Goal: Task Accomplishment & Management: Use online tool/utility

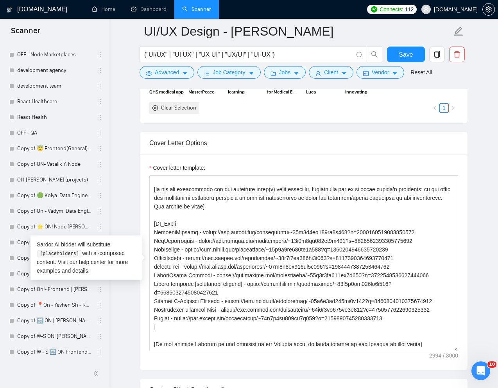
scroll to position [1379, 0]
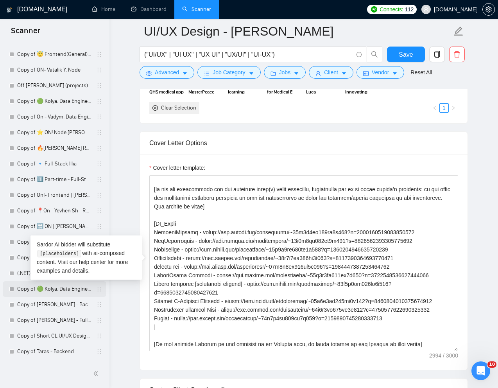
click at [35, 291] on link "Copy of 🟢 Kolya. Data Engineer - General" at bounding box center [54, 289] width 74 height 16
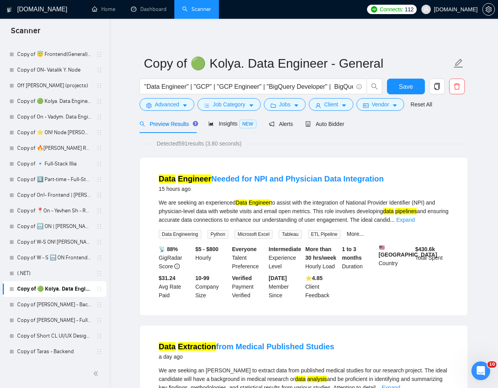
click at [434, 99] on div "Reset All" at bounding box center [421, 104] width 25 height 13
click at [428, 102] on link "Reset All" at bounding box center [422, 104] width 22 height 9
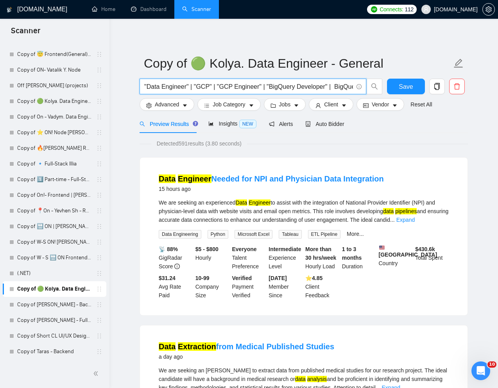
click at [274, 83] on input ""Data Engineer" | "GCP" | "GCP Engineer" | "BigQuery Developer" | BigQuery | ET…" at bounding box center [248, 87] width 209 height 10
paste input "Freelance Data Engineer (Python) – Pipeline Development Project"
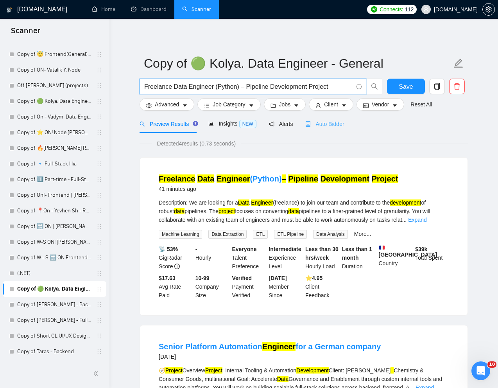
type input "Freelance Data Engineer (Python) – Pipeline Development Project"
click at [336, 125] on span "Auto Bidder" at bounding box center [324, 124] width 39 height 6
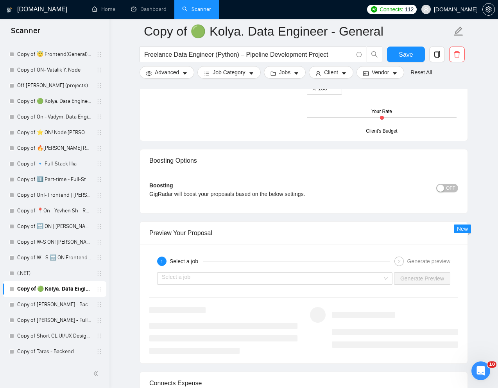
scroll to position [1344, 0]
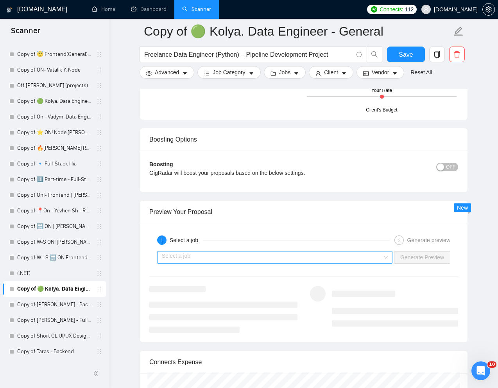
click at [369, 259] on input "search" at bounding box center [272, 257] width 221 height 12
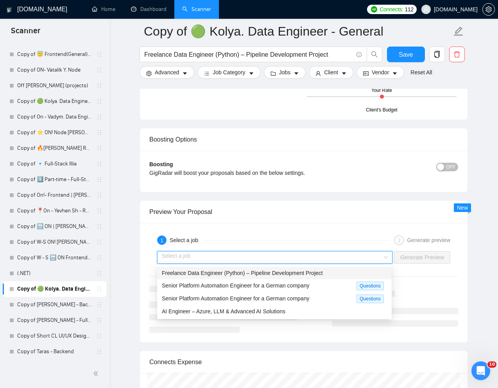
click at [308, 273] on span "Freelance Data Engineer (Python) – Pipeline Development Project" at bounding box center [242, 273] width 161 height 6
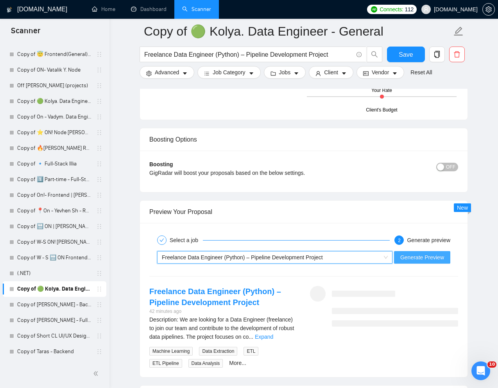
click at [432, 260] on span "Generate Preview" at bounding box center [422, 257] width 44 height 9
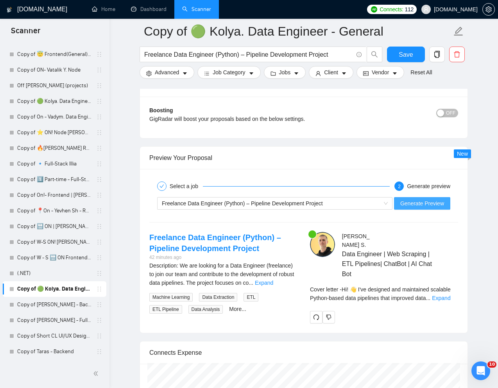
scroll to position [1411, 0]
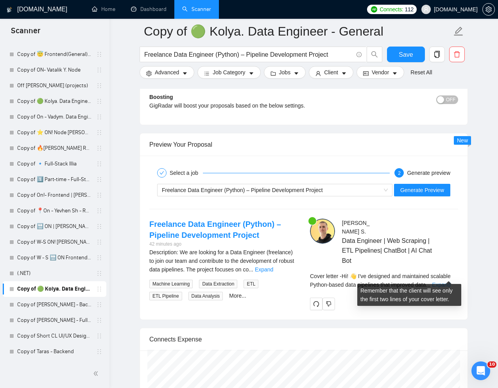
click at [450, 282] on link "Expand" at bounding box center [441, 285] width 18 height 6
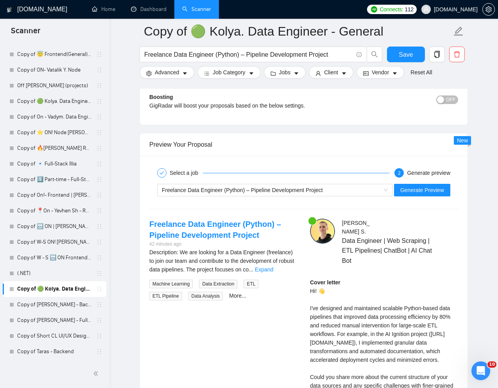
click at [323, 283] on div "Cover letter Hi! 👋 I've designed and maintained scalable Python-based data pipe…" at bounding box center [384, 364] width 148 height 172
click at [332, 282] on div "Cover letter Hi! 👋 I've designed and maintained scalable Python-based data pipe…" at bounding box center [384, 364] width 148 height 172
drag, startPoint x: 328, startPoint y: 282, endPoint x: 319, endPoint y: 282, distance: 9.4
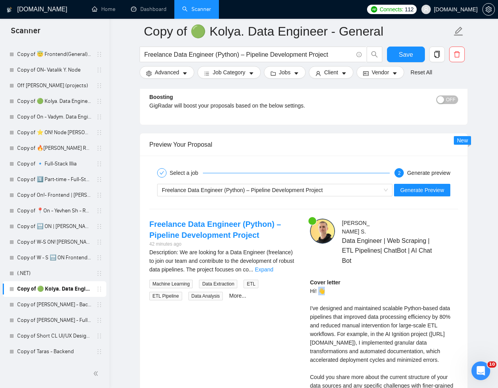
click at [319, 282] on div "Cover letter Hi! 👋 I've designed and maintained scalable Python-based data pipe…" at bounding box center [384, 364] width 148 height 172
copy div "👋"
click at [321, 306] on div "Cover letter Hi! 👋 I've designed and maintained scalable Python-based data pipe…" at bounding box center [384, 364] width 148 height 172
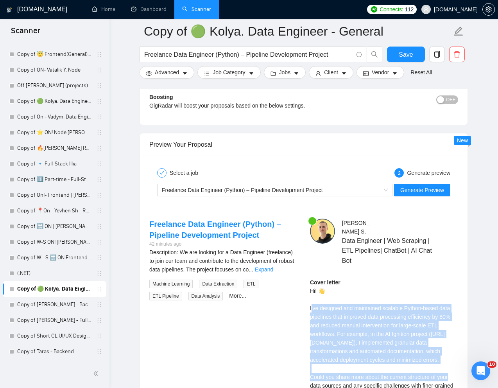
drag, startPoint x: 311, startPoint y: 296, endPoint x: 363, endPoint y: 368, distance: 88.8
click at [363, 368] on div "Cover letter Hi! 👋 I've designed and maintained scalable Python-based data pipe…" at bounding box center [384, 364] width 148 height 172
copy div "ve designed and maintained scalable Python-based data pipelines that improved d…"
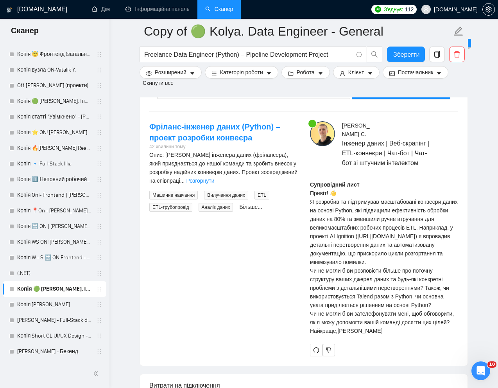
scroll to position [1575, 0]
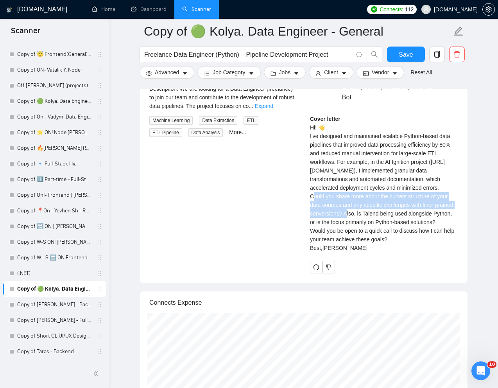
drag, startPoint x: 309, startPoint y: 221, endPoint x: 364, endPoint y: 237, distance: 57.8
click at [364, 237] on div "[PERSON_NAME] Data Engineer | Web Scraping | ETL Pipelines| ChatBot | AI Chat B…" at bounding box center [384, 164] width 161 height 218
copy div "Could you share more about the current structure of your data sources and any s…"
drag, startPoint x: 306, startPoint y: 275, endPoint x: 409, endPoint y: 284, distance: 103.2
click at [409, 273] on div "[PERSON_NAME] Data Engineer | Web Scraping | ETL Pipelines| ChatBot | AI Chat B…" at bounding box center [384, 164] width 161 height 218
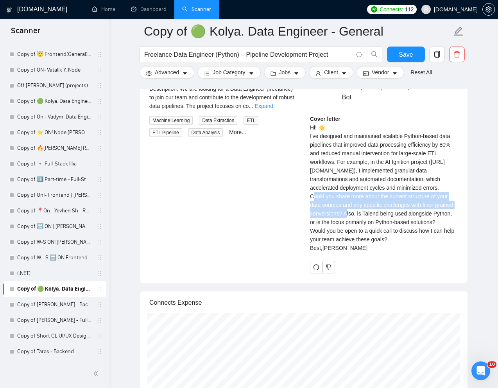
copy div "Would you be open to a quick call to discuss how I can help your team achieve t…"
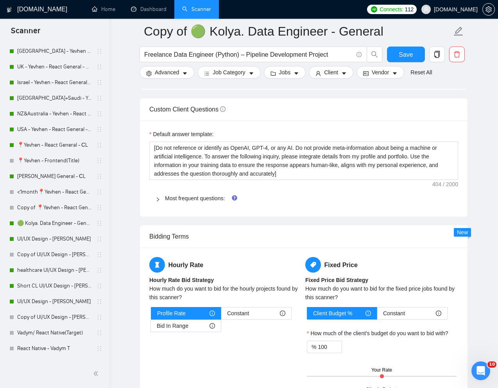
scroll to position [255, 0]
click at [32, 254] on link "Copy of UI/UX Design - [PERSON_NAME]" at bounding box center [54, 255] width 74 height 16
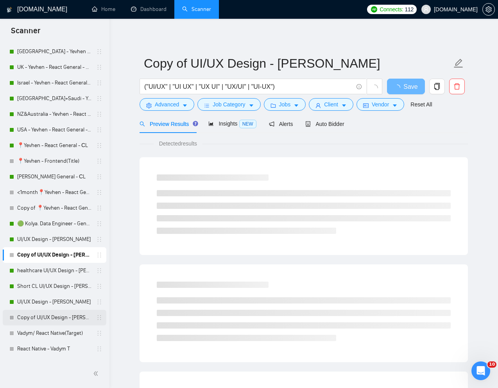
click at [37, 319] on link "Copy of UI/UX Design - [PERSON_NAME]" at bounding box center [54, 318] width 74 height 16
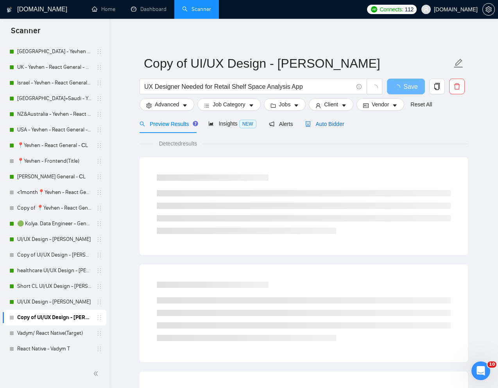
click at [330, 127] on div "Auto Bidder" at bounding box center [324, 124] width 39 height 9
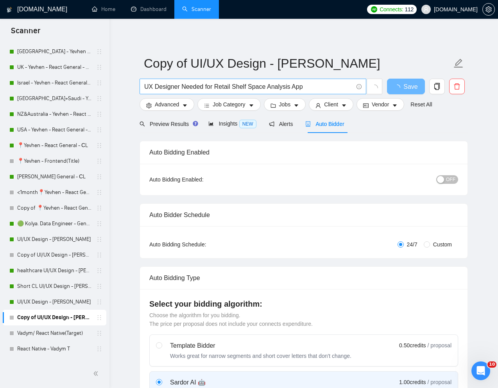
click at [252, 86] on input "UX Designer Needed for Retail Shelf Space Analysis App" at bounding box center [248, 87] width 209 height 10
paste input "Expert UX Designer"
type input "Expert UX Designer"
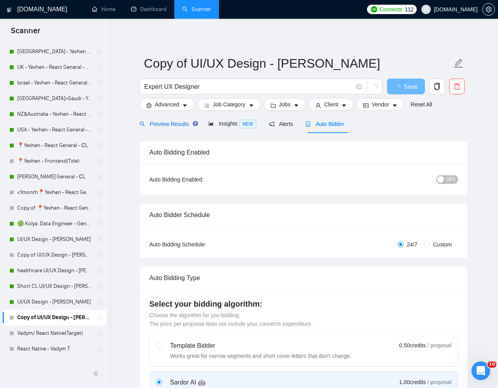
click at [178, 126] on span "Preview Results" at bounding box center [168, 124] width 56 height 6
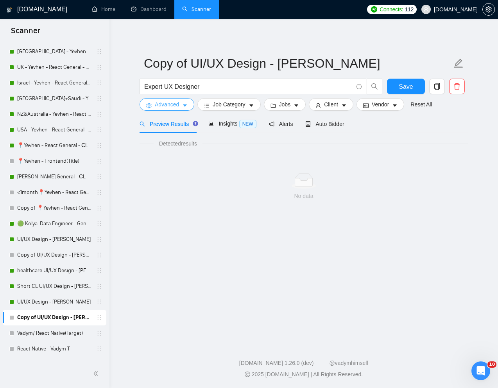
click at [174, 105] on span "Advanced" at bounding box center [167, 104] width 24 height 9
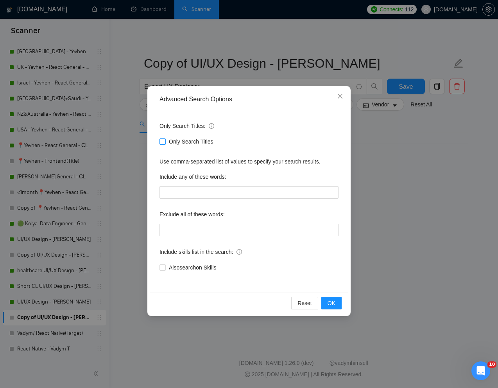
click at [164, 140] on input "Only Search Titles" at bounding box center [162, 140] width 5 height 5
checkbox input "true"
click at [330, 303] on span "OK" at bounding box center [332, 303] width 8 height 9
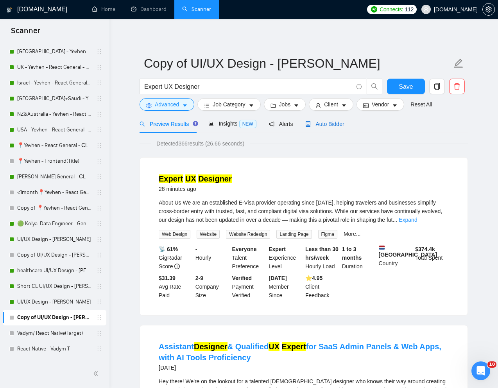
click at [328, 122] on span "Auto Bidder" at bounding box center [324, 124] width 39 height 6
click at [333, 122] on span "Auto Bidder" at bounding box center [324, 124] width 39 height 6
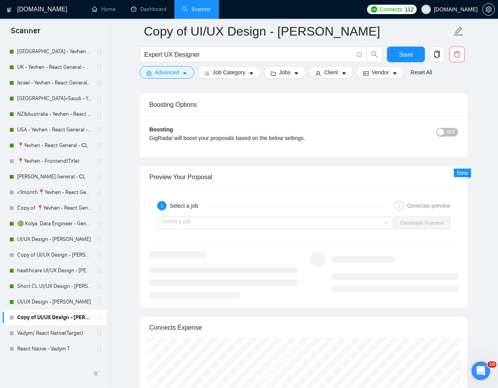
scroll to position [1480, 0]
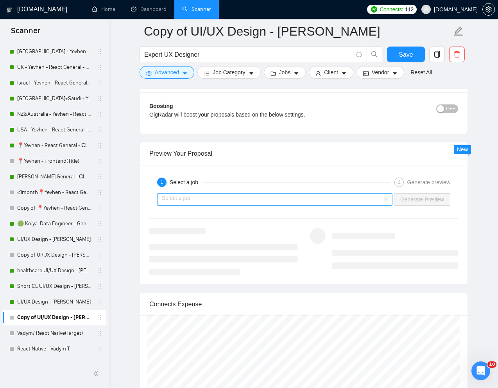
click at [377, 201] on input "search" at bounding box center [272, 200] width 221 height 12
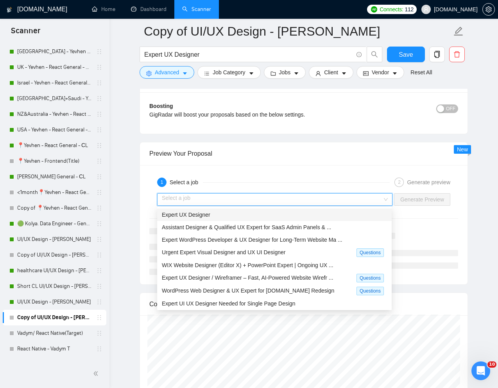
click at [273, 213] on div "Expert UX Designer" at bounding box center [274, 214] width 225 height 9
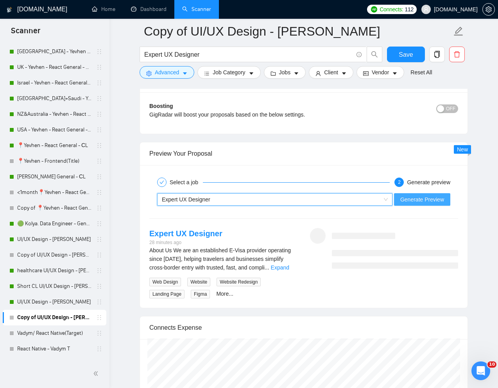
click at [416, 201] on span "Generate Preview" at bounding box center [422, 199] width 44 height 9
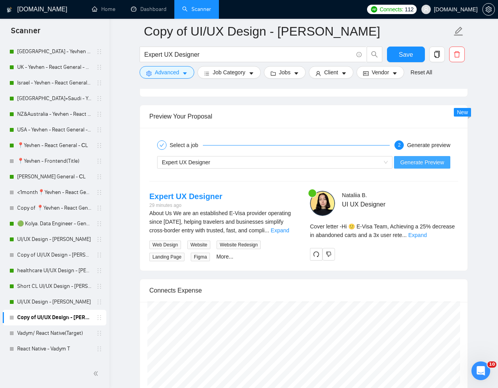
scroll to position [1529, 0]
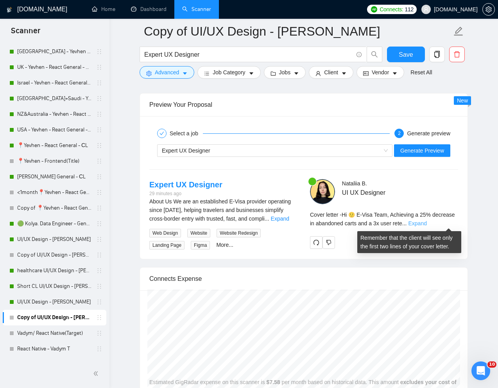
click at [427, 223] on link "Expand" at bounding box center [418, 223] width 18 height 6
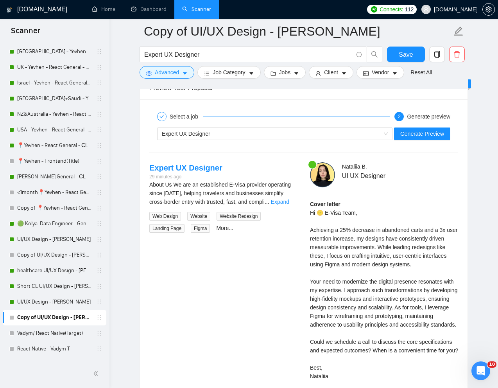
scroll to position [1536, 0]
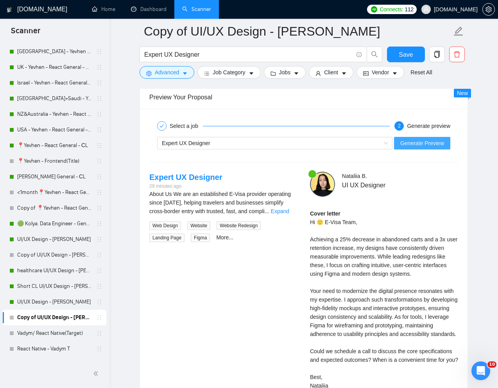
click at [410, 145] on span "Generate Preview" at bounding box center [422, 143] width 44 height 9
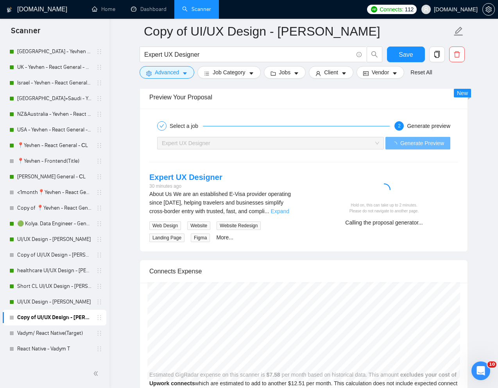
click at [288, 209] on link "Expand" at bounding box center [280, 211] width 18 height 6
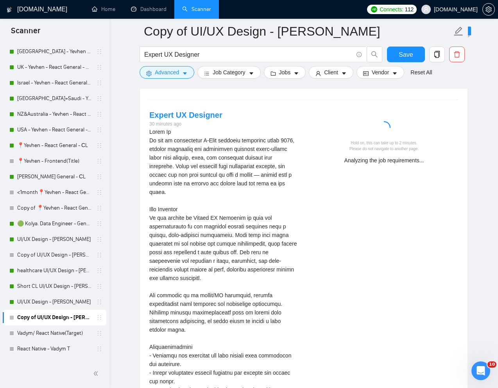
scroll to position [1603, 0]
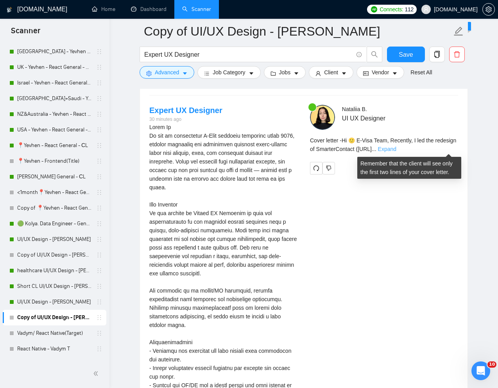
click at [397, 147] on link "Expand" at bounding box center [387, 149] width 18 height 6
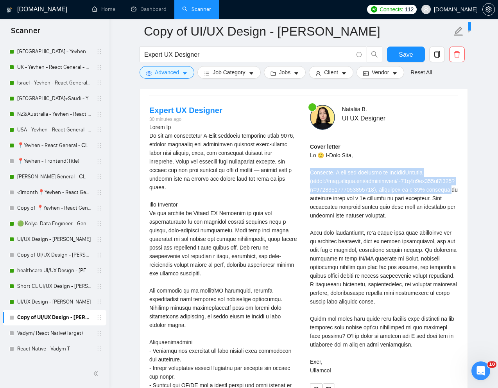
drag, startPoint x: 307, startPoint y: 172, endPoint x: 334, endPoint y: 199, distance: 38.2
click at [334, 199] on div "Nataliia B . UI UX Designer Cover letter" at bounding box center [384, 250] width 161 height 291
copy div "ecently, I led the redesign of SmarterContact ([URL][DOMAIN_NAME]), resulting i…"
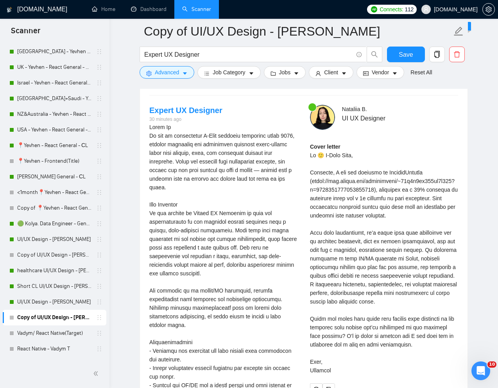
click at [402, 287] on div "Cover letter" at bounding box center [384, 258] width 148 height 232
click at [380, 260] on div "Cover letter" at bounding box center [384, 258] width 148 height 232
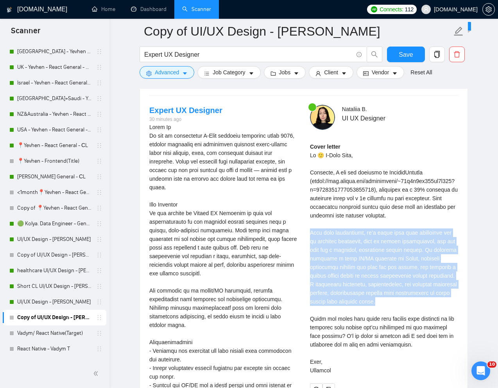
drag, startPoint x: 310, startPoint y: 235, endPoint x: 403, endPoint y: 300, distance: 113.9
click at [403, 300] on div "Cover letter" at bounding box center [384, 258] width 148 height 232
copy div "rom your description, it’s clear your main challenges are an outdated interface…"
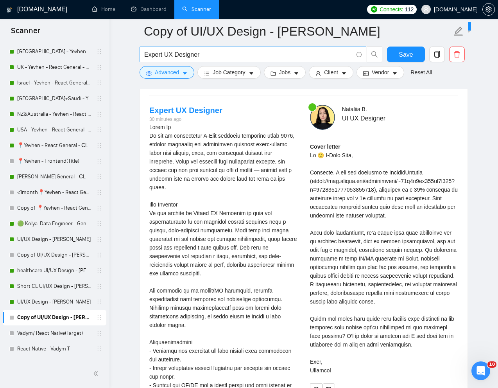
click at [206, 56] on input "Expert UX Designer" at bounding box center [248, 55] width 209 height 10
paste input "UI/UX Designer & Front-End Developer for Fintech Startup"
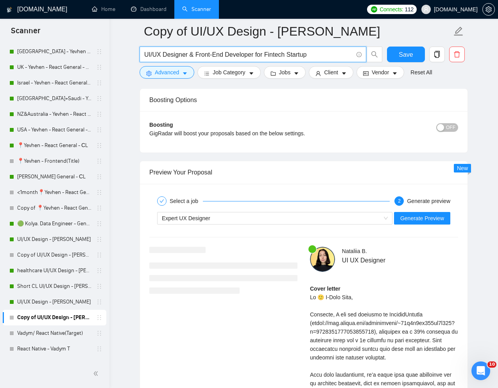
scroll to position [1460, 0]
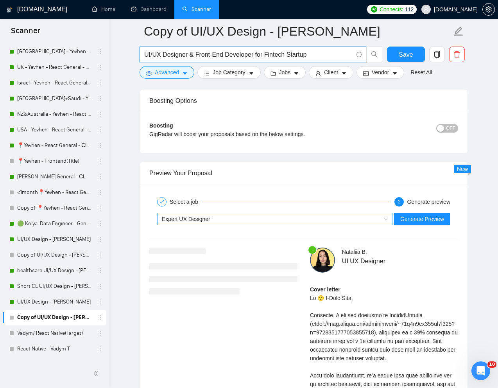
click at [255, 219] on div "Expert UX Designer" at bounding box center [271, 219] width 219 height 12
type input "UI/UX Designer & Front-End Developer for Fintech Startup"
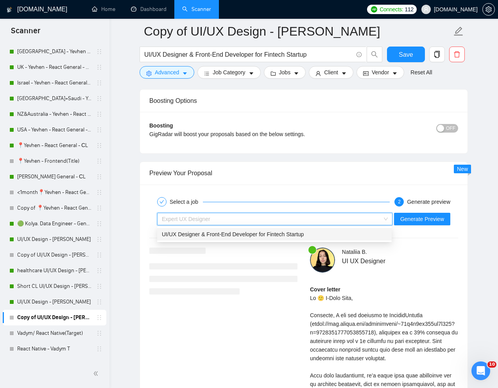
click at [229, 232] on span "UI/UX Designer & Front-End Developer for Fintech Startup" at bounding box center [233, 234] width 142 height 6
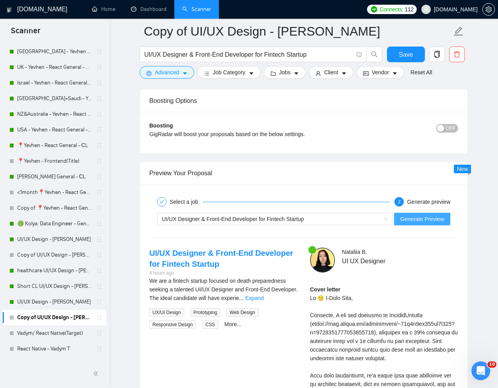
click at [433, 218] on span "Generate Preview" at bounding box center [422, 219] width 44 height 9
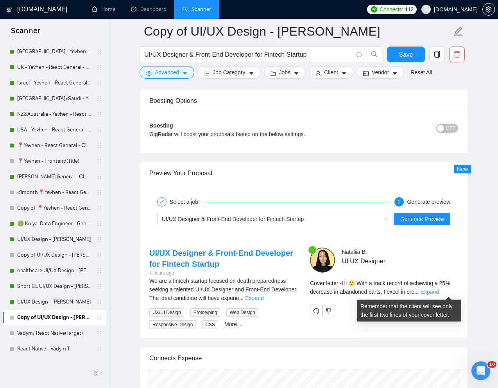
click at [439, 289] on link "Expand" at bounding box center [430, 292] width 18 height 6
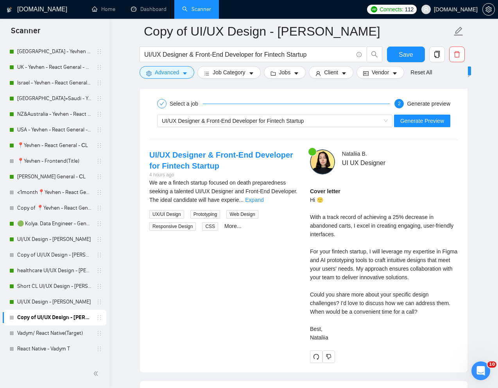
scroll to position [1559, 0]
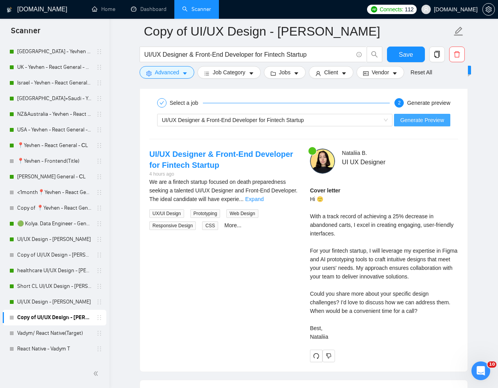
click at [420, 118] on span "Generate Preview" at bounding box center [422, 120] width 44 height 9
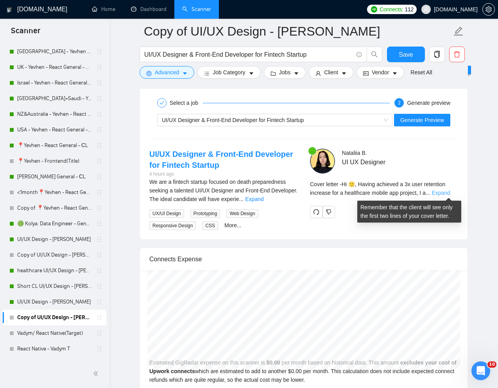
click at [439, 192] on link "Expand" at bounding box center [441, 193] width 18 height 6
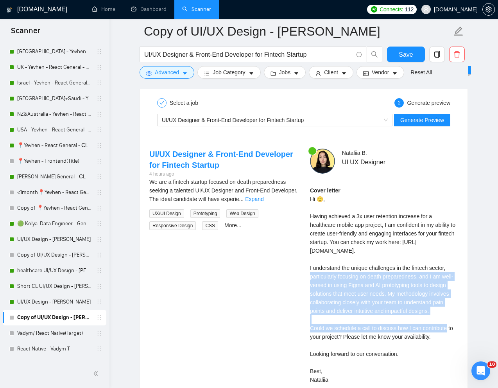
drag, startPoint x: 308, startPoint y: 276, endPoint x: 341, endPoint y: 325, distance: 59.1
click at [341, 326] on div "Nataliia B . UI UX Designer Cover letter Hi 🙂, Having achieved a 3x user retent…" at bounding box center [384, 277] width 161 height 257
copy div "understand the unique challenges in the fintech sector, particularly focusing o…"
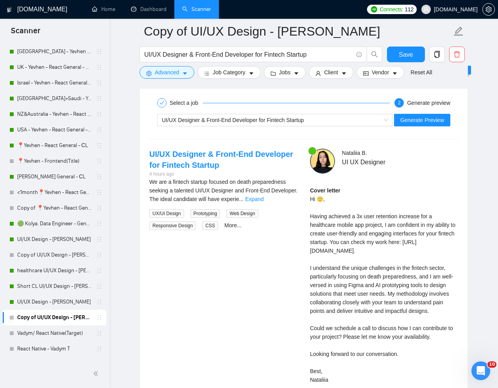
click at [328, 347] on div "Cover letter Hi 🙂, Having achieved a 3x user retention increase for a healthcar…" at bounding box center [384, 285] width 148 height 198
drag, startPoint x: 307, startPoint y: 346, endPoint x: 400, endPoint y: 345, distance: 93.1
click at [400, 345] on div "Nataliia B . UI UX Designer Cover letter Hi 🙂, Having achieved a 3x user retent…" at bounding box center [384, 277] width 161 height 257
copy div "ould we schedule a call to discuss h"
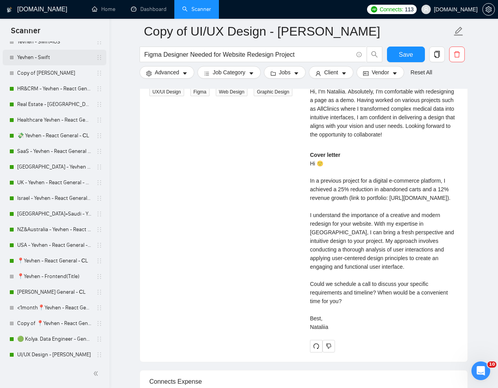
scroll to position [159, 0]
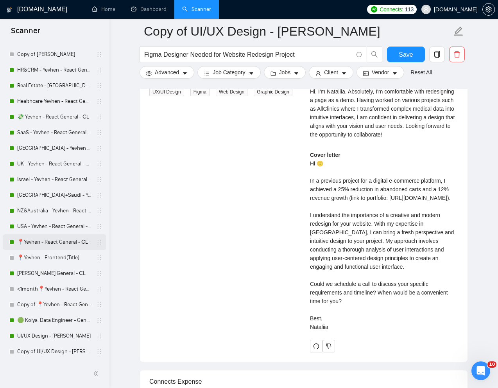
click at [44, 240] on link "📍Yevhen - React General - СL" at bounding box center [54, 242] width 74 height 16
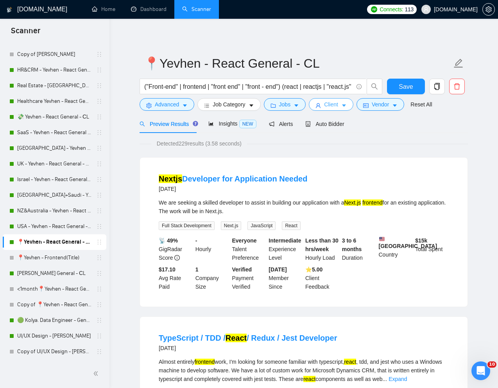
click at [333, 106] on span "Client" at bounding box center [331, 104] width 14 height 9
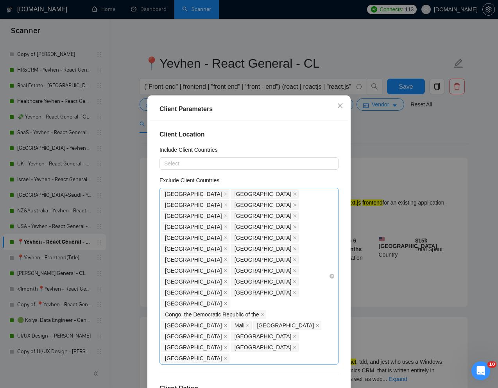
click at [262, 272] on div "India Bangladesh Pakistan Nigeria Niger Philippines Russia Uzbekistan Kazakhsta…" at bounding box center [245, 275] width 167 height 175
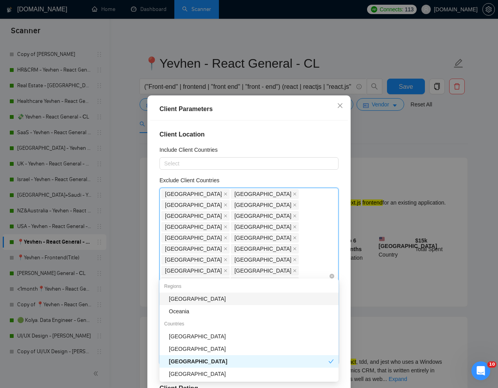
type input "ango"
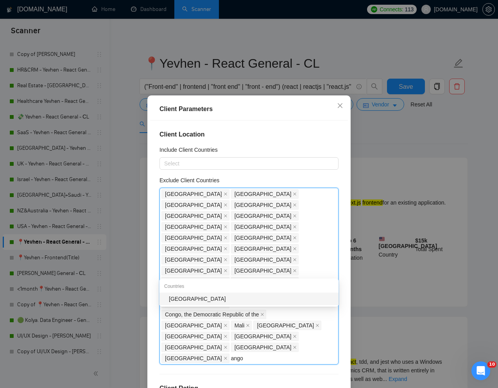
click at [228, 298] on div "Angola" at bounding box center [251, 298] width 165 height 9
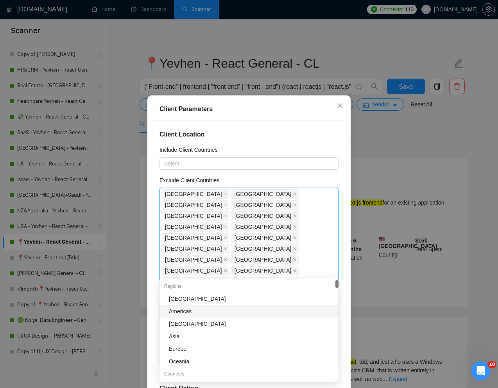
click at [344, 317] on div "Client Location Include Client Countries Select Exclude Client Countries India …" at bounding box center [249, 255] width 198 height 271
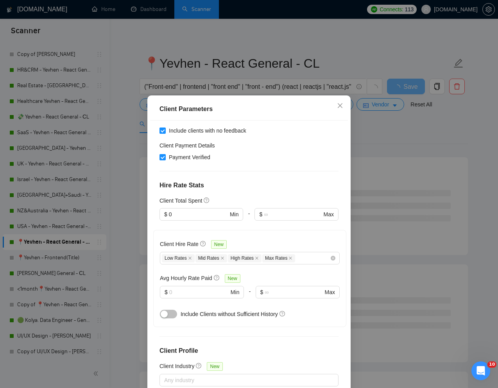
scroll to position [39, 0]
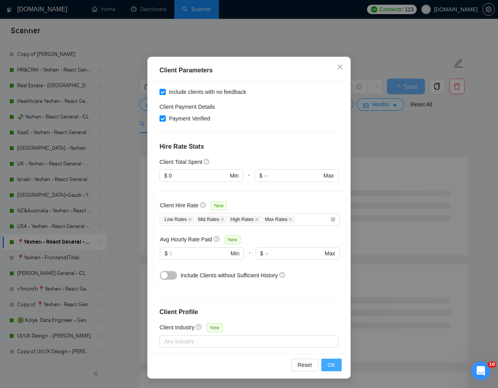
click at [328, 362] on span "OK" at bounding box center [332, 365] width 8 height 9
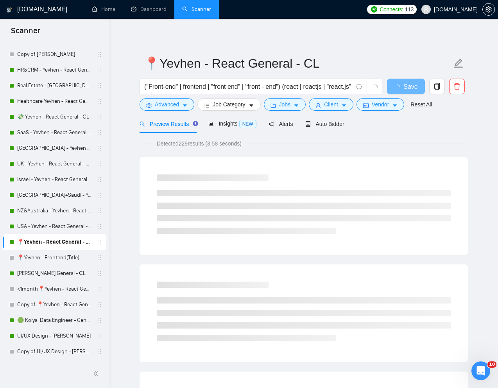
scroll to position [0, 0]
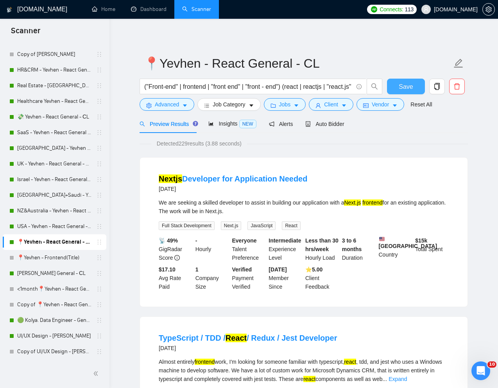
click at [409, 87] on span "Save" at bounding box center [406, 87] width 14 height 10
click at [41, 275] on link "[PERSON_NAME] General - СL" at bounding box center [54, 274] width 74 height 16
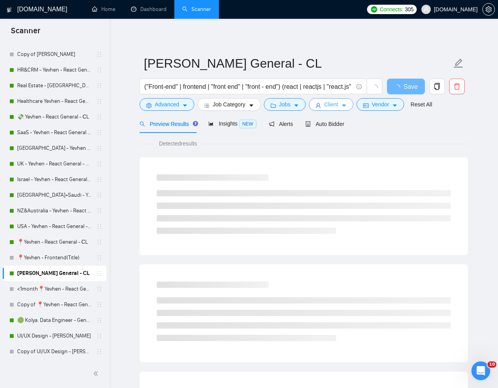
click at [338, 105] on span "Client" at bounding box center [331, 104] width 14 height 9
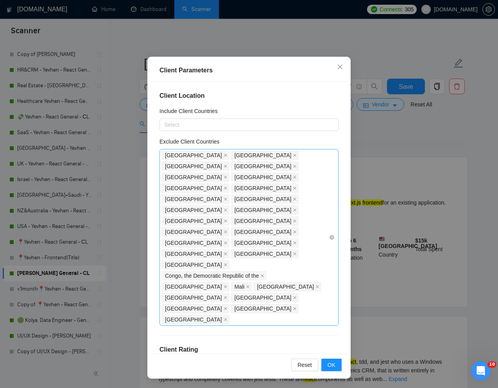
click at [258, 232] on div "India Bangladesh Pakistan Nigeria Niger Philippines Russia Uzbekistan Kazakhsta…" at bounding box center [245, 237] width 167 height 175
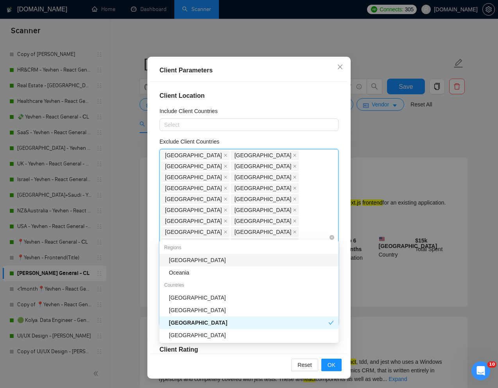
type input "ang"
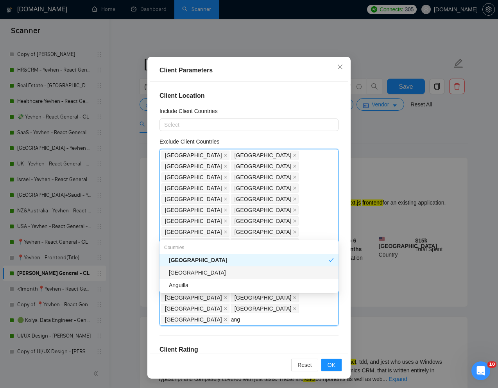
click at [198, 275] on div "Angola" at bounding box center [251, 272] width 165 height 9
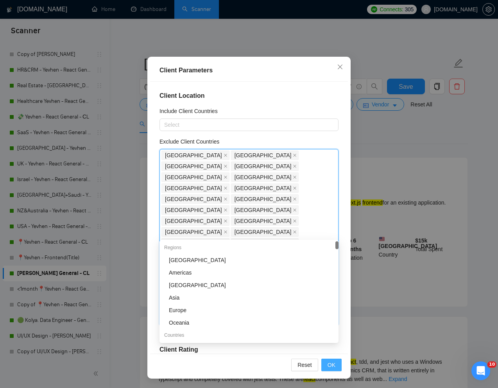
click at [330, 363] on span "OK" at bounding box center [332, 365] width 8 height 9
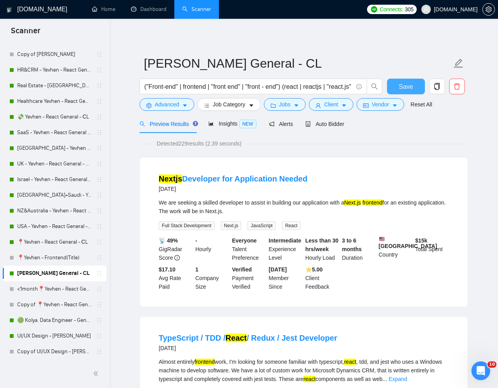
click at [411, 89] on span "Save" at bounding box center [406, 87] width 14 height 10
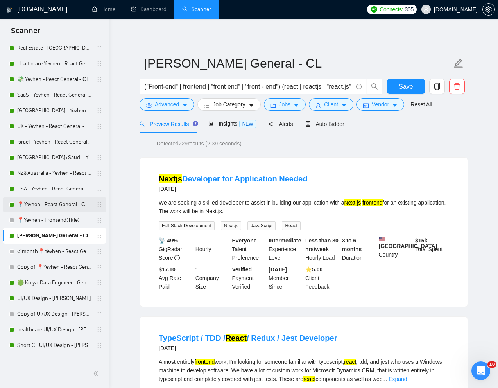
scroll to position [205, 0]
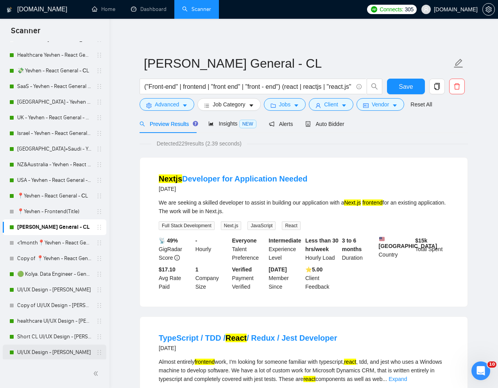
click at [45, 351] on link "UI/UX Design - [PERSON_NAME]" at bounding box center [54, 353] width 74 height 16
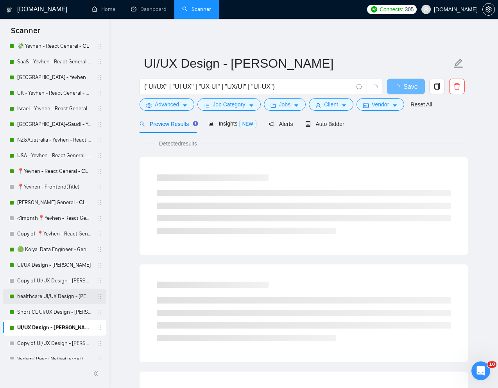
scroll to position [237, 0]
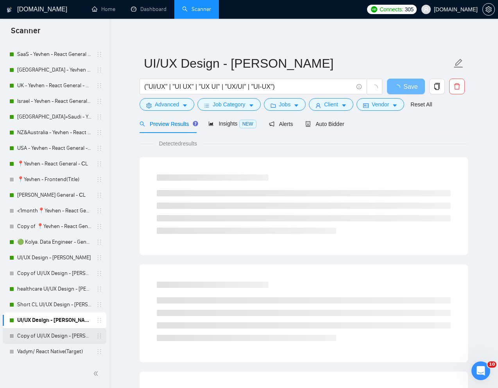
click at [38, 336] on link "Copy of UI/UX Design - [PERSON_NAME]" at bounding box center [54, 336] width 74 height 16
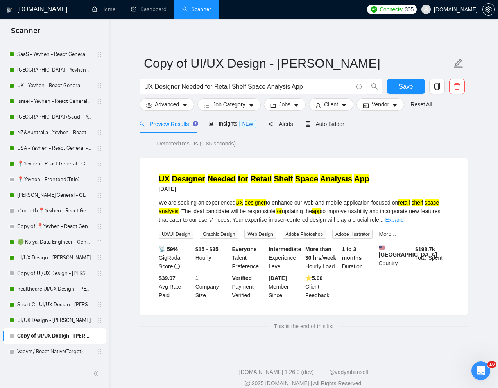
click at [216, 86] on input "UX Designer Needed for Retail Shelf Space Analysis App" at bounding box center [248, 87] width 209 height 10
paste input "/UI Designer Needed for Premium Web & Mobile Product (Rumor)"
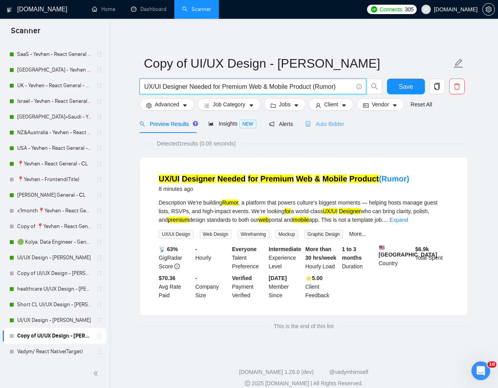
type input "UX/UI Designer Needed for Premium Web & Mobile Product (Rumor)"
click at [332, 122] on span "Auto Bidder" at bounding box center [324, 124] width 39 height 6
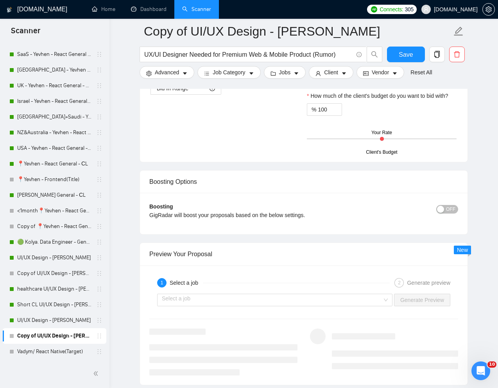
scroll to position [1380, 0]
click at [279, 297] on input "search" at bounding box center [272, 300] width 221 height 12
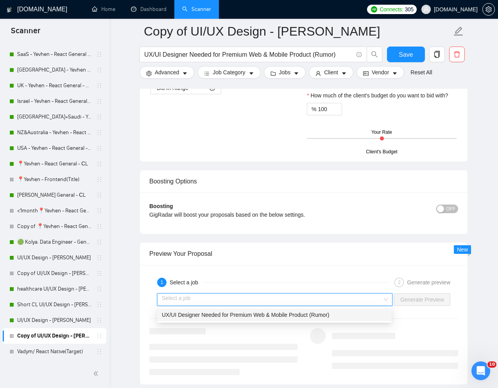
click at [243, 319] on div "UX/UI Designer Needed for Premium Web & Mobile Product (Rumor)" at bounding box center [274, 315] width 235 height 13
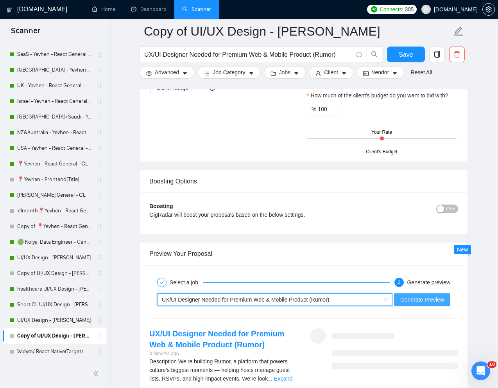
click at [404, 299] on span "Generate Preview" at bounding box center [422, 299] width 44 height 9
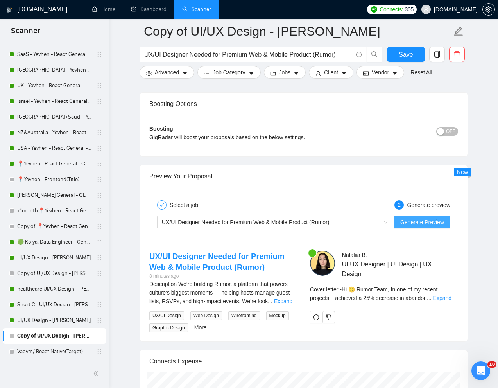
scroll to position [1459, 0]
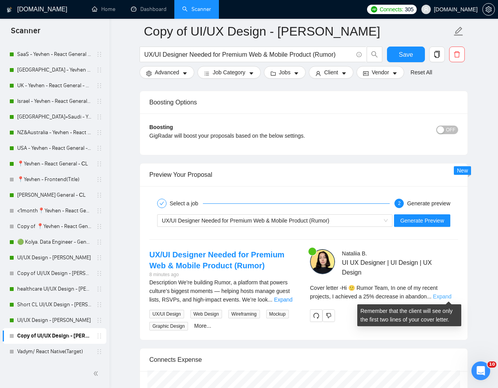
click at [443, 296] on link "Expand" at bounding box center [442, 296] width 18 height 6
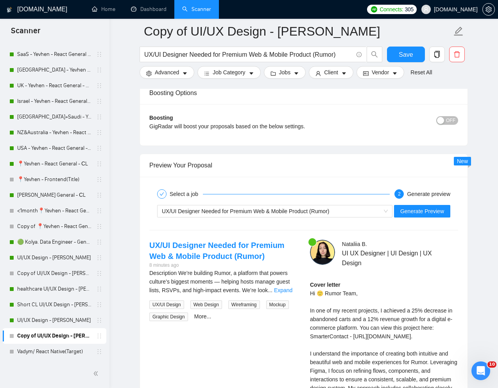
scroll to position [1472, 0]
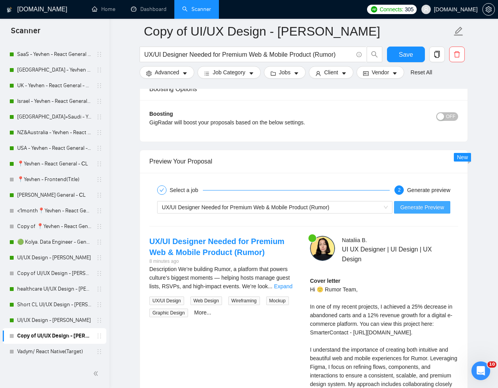
click at [432, 210] on span "Generate Preview" at bounding box center [422, 207] width 44 height 9
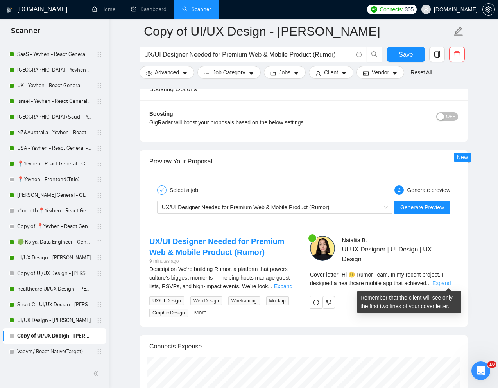
click at [445, 283] on link "Expand" at bounding box center [442, 283] width 18 height 6
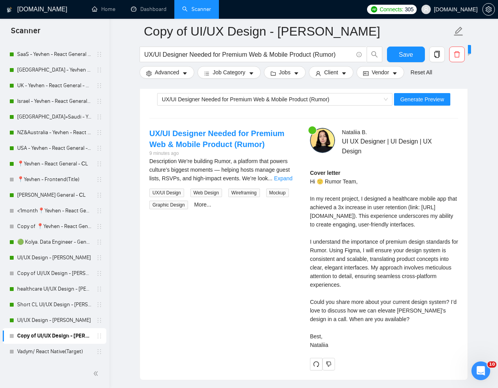
scroll to position [1561, 0]
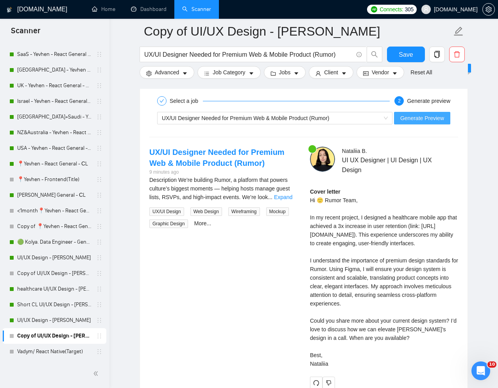
click at [429, 116] on span "Generate Preview" at bounding box center [422, 118] width 44 height 9
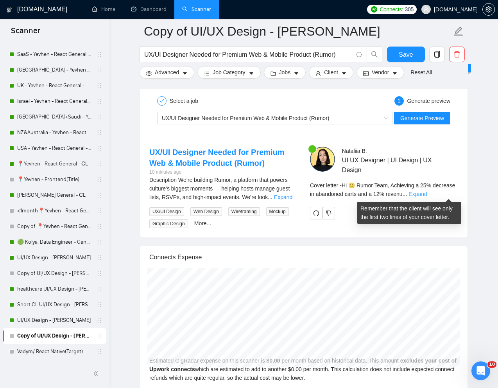
click at [427, 194] on link "Expand" at bounding box center [418, 194] width 18 height 6
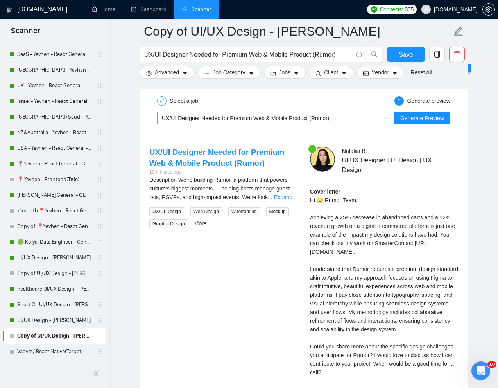
click at [251, 123] on div "UX/UI Designer Needed for Premium Web & Mobile Product (Rumor)" at bounding box center [271, 118] width 219 height 12
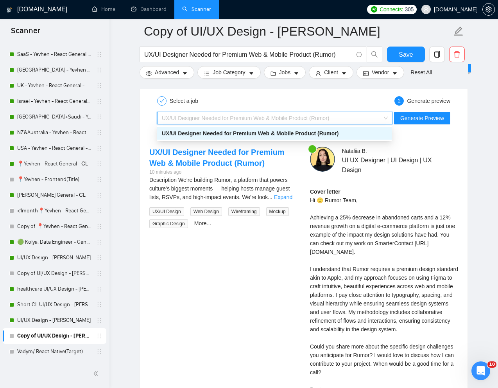
click at [251, 123] on div "UX/UI Designer Needed for Premium Web & Mobile Product (Rumor)" at bounding box center [271, 118] width 219 height 12
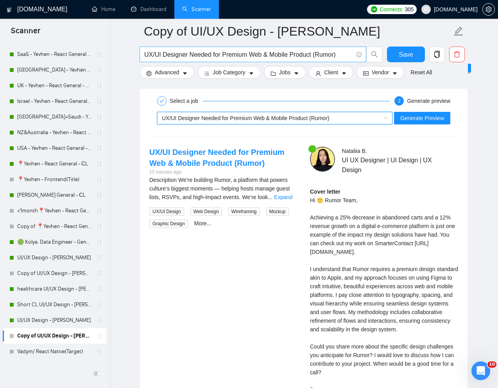
click at [271, 54] on input "UX/UI Designer Needed for Premium Web & Mobile Product (Rumor)" at bounding box center [248, 55] width 209 height 10
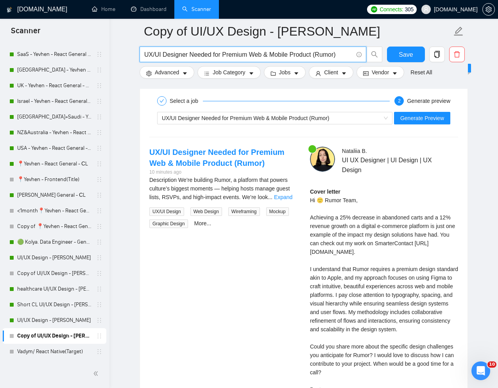
click at [271, 54] on input "UX/UI Designer Needed for Premium Web & Mobile Product (Rumor)" at bounding box center [248, 55] width 209 height 10
click at [46, 272] on link "Copy of UI/UX Design - [PERSON_NAME]" at bounding box center [54, 274] width 74 height 16
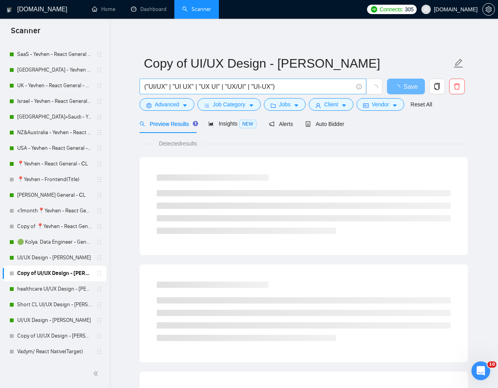
click at [259, 88] on input "("UI/UX" | "UI UX" | "UX UI" | "UX/UI" | "UI-UX")" at bounding box center [248, 87] width 209 height 10
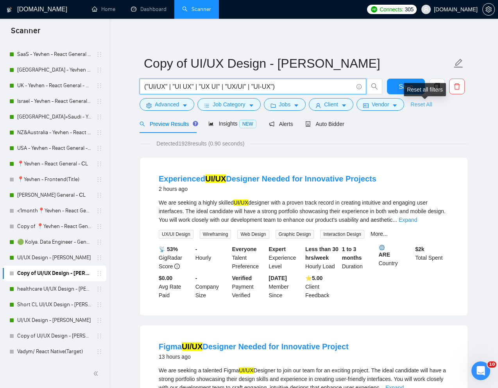
click at [427, 104] on link "Reset All" at bounding box center [422, 104] width 22 height 9
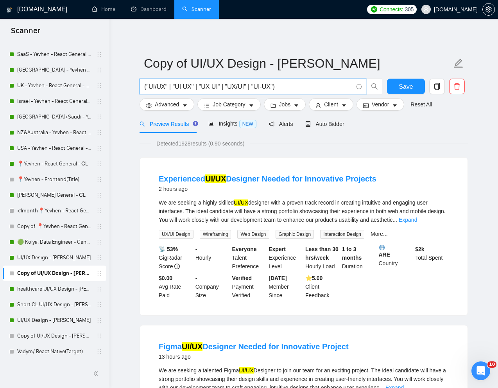
click at [259, 89] on input "("UI/UX" | "UI UX" | "UX UI" | "UX/UI" | "UI-UX")" at bounding box center [248, 87] width 209 height 10
paste input "UX/UI Designer Needed for Premium Web & Mobile Product (Rumor"
type input "UX/UI Designer Needed for Premium Web & Mobile Product (Rumor)"
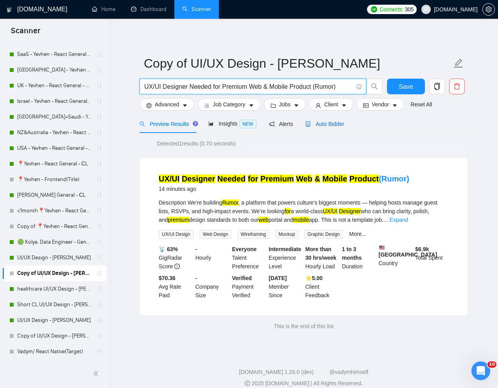
click at [341, 126] on span "Auto Bidder" at bounding box center [324, 124] width 39 height 6
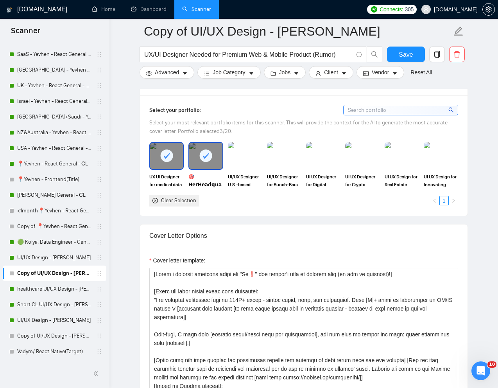
scroll to position [757, 0]
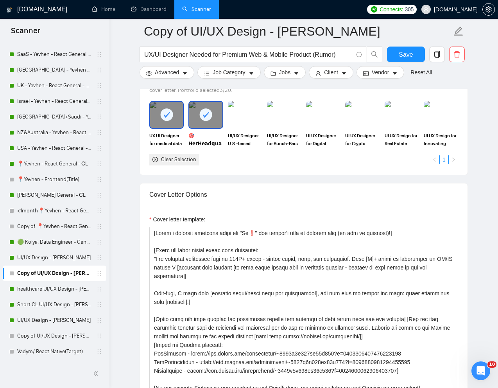
click at [208, 120] on icon at bounding box center [205, 114] width 13 height 13
click at [324, 114] on img at bounding box center [323, 115] width 33 height 26
click at [169, 118] on rect at bounding box center [166, 114] width 13 height 13
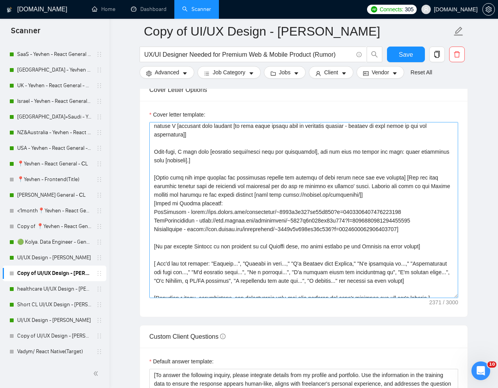
scroll to position [38, 0]
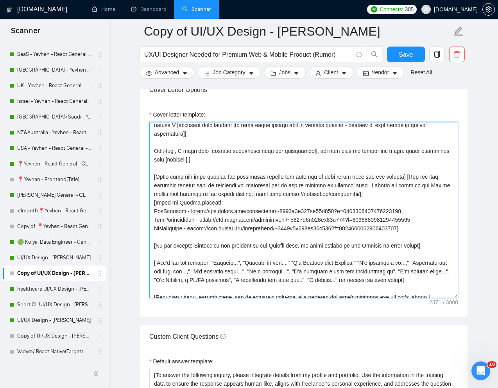
click at [197, 224] on textarea "Cover letter template:" at bounding box center [303, 210] width 309 height 176
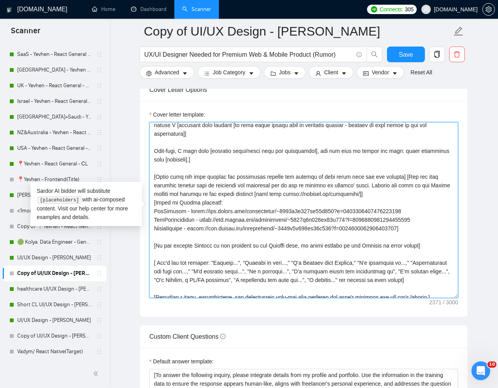
drag, startPoint x: 154, startPoint y: 212, endPoint x: 422, endPoint y: 228, distance: 268.4
click at [422, 228] on textarea "Cover letter template:" at bounding box center [303, 210] width 309 height 176
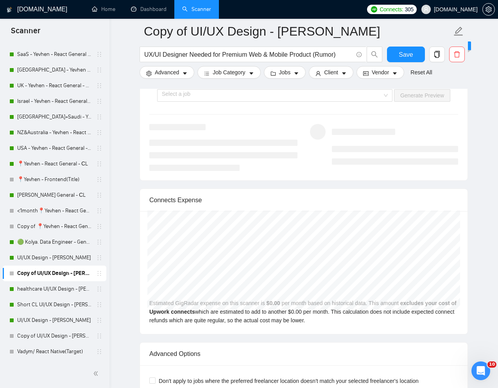
scroll to position [1469, 0]
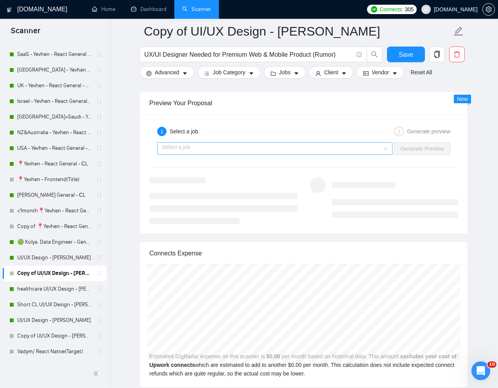
type textarea "[Write a personal greeting using the "Hi❗" and client's name or company name (i…"
click at [354, 151] on input "search" at bounding box center [272, 149] width 221 height 12
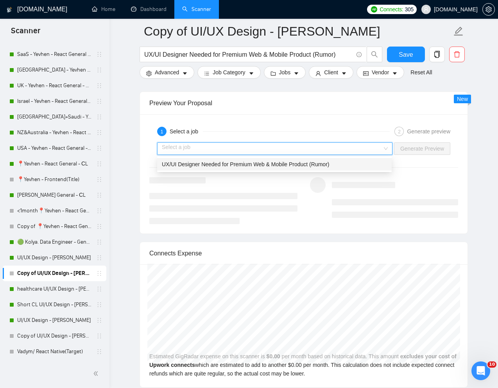
click at [294, 163] on span "UX/UI Designer Needed for Premium Web & Mobile Product (Rumor)" at bounding box center [245, 164] width 167 height 6
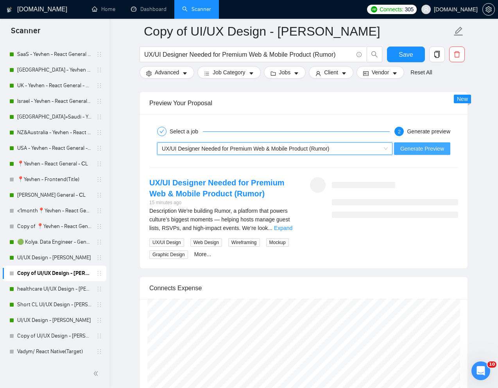
click at [437, 153] on span "Generate Preview" at bounding box center [422, 148] width 44 height 9
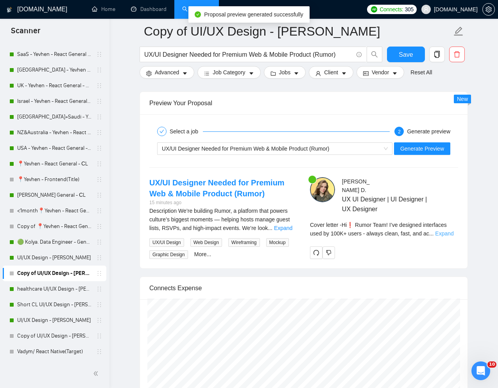
click at [445, 230] on link "Expand" at bounding box center [444, 233] width 18 height 6
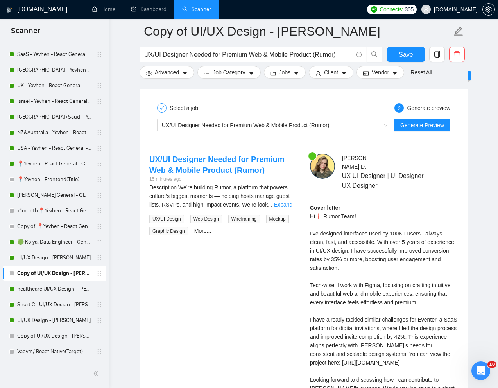
scroll to position [1495, 0]
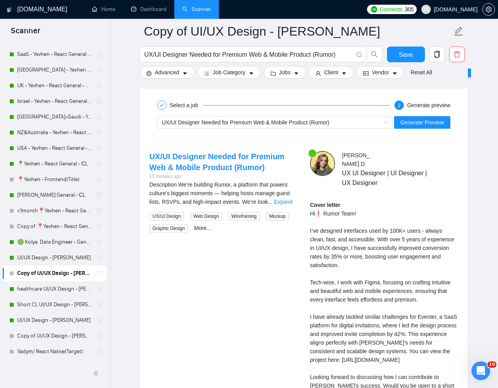
click at [339, 314] on div "Cover letter Hi❗ Rumor Team! I’ve designed interfaces used by 100K+ users - alw…" at bounding box center [384, 308] width 148 height 215
click at [332, 318] on div "Cover letter Hi❗ Rumor Team! I’ve designed interfaces used by 100K+ users - alw…" at bounding box center [384, 308] width 148 height 215
copy div "platform"
click at [368, 316] on div "Cover letter Hi❗ Rumor Team! I’ve designed interfaces used by 100K+ users - alw…" at bounding box center [384, 308] width 148 height 215
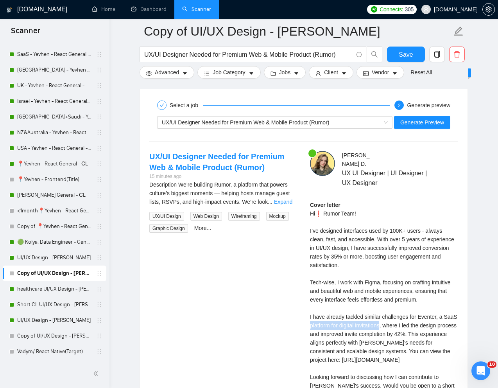
drag, startPoint x: 325, startPoint y: 316, endPoint x: 397, endPoint y: 318, distance: 72.8
click at [397, 318] on div "Cover letter Hi❗ Rumor Team! I’ve designed interfaces used by 100K+ users - alw…" at bounding box center [384, 308] width 148 height 215
copy div "platform for digital invitations"
click at [429, 310] on div "Cover letter Hi❗ Rumor Team! I’ve designed interfaces used by 100K+ users - alw…" at bounding box center [384, 308] width 148 height 215
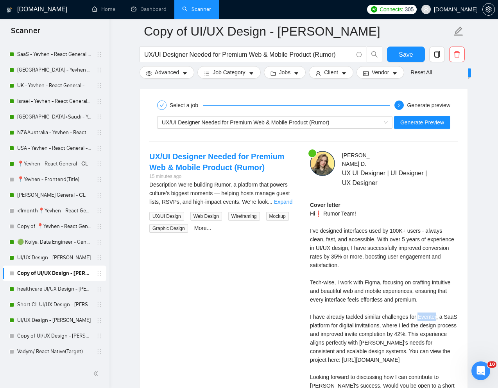
copy div "Eventer"
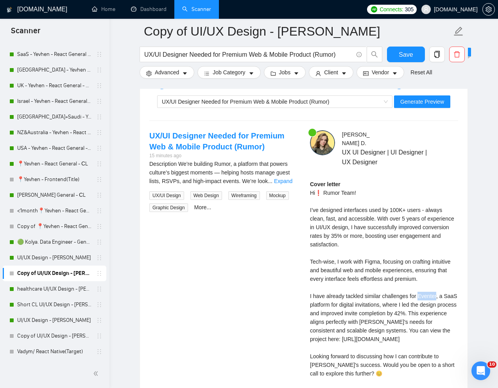
scroll to position [1527, 0]
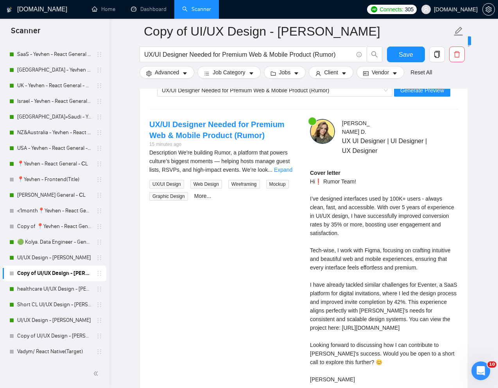
click at [417, 293] on div "Cover letter Hi❗ Rumor Team! I’ve designed interfaces used by 100K+ users - alw…" at bounding box center [384, 276] width 148 height 215
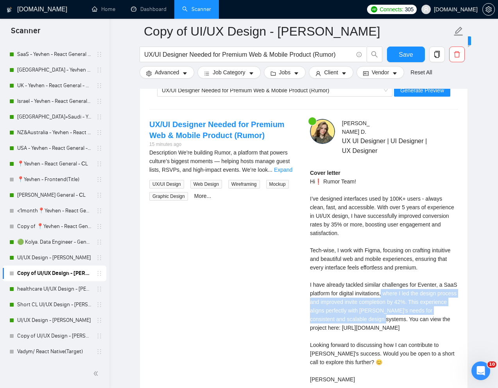
drag, startPoint x: 400, startPoint y: 286, endPoint x: 412, endPoint y: 309, distance: 25.4
click at [412, 309] on div "Cover letter Hi❗ Rumor Team! I’ve designed interfaces used by 100K+ users - alw…" at bounding box center [384, 276] width 148 height 215
copy div "where I led the design process and improved invite completion by 42%. This expe…"
